Goal: Task Accomplishment & Management: Use online tool/utility

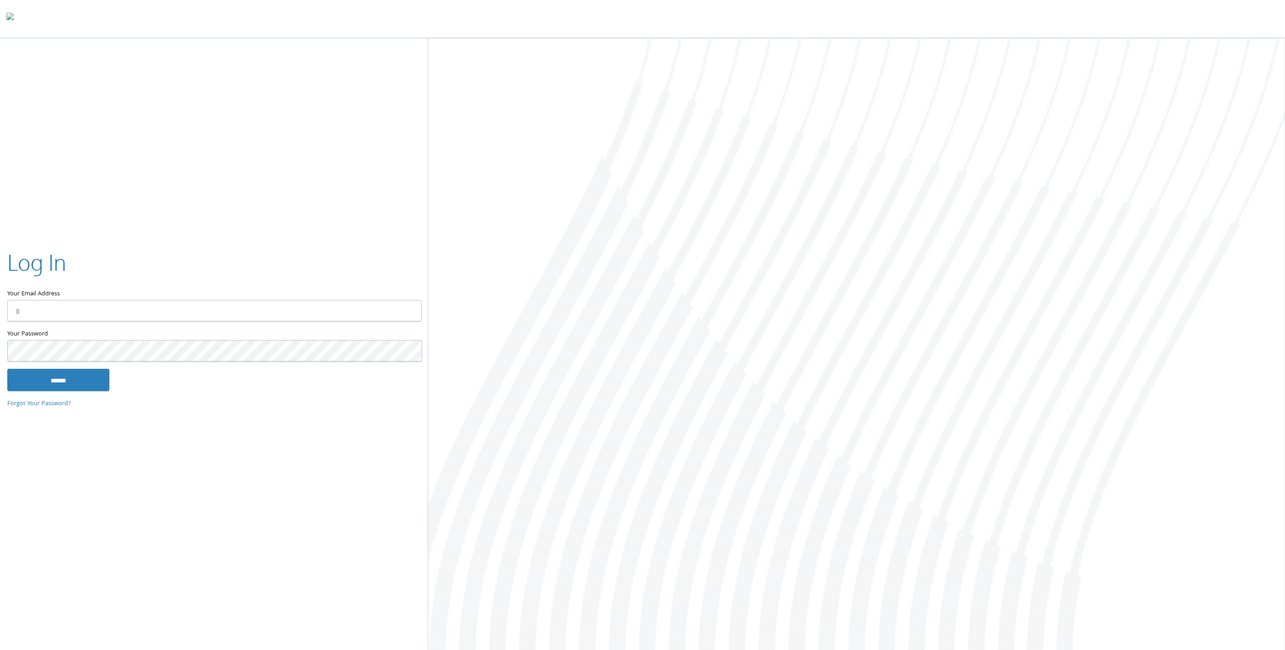
type input "**********"
click at [93, 379] on input "******" at bounding box center [58, 380] width 102 height 22
click at [69, 377] on input "******" at bounding box center [58, 380] width 102 height 22
